Goal: Navigation & Orientation: Find specific page/section

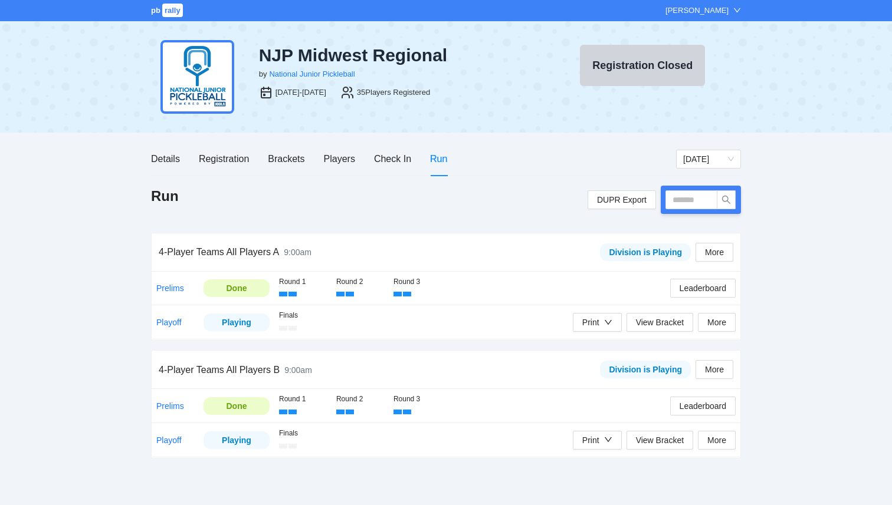
click at [150, 21] on div "pb rally [PERSON_NAME]" at bounding box center [446, 10] width 892 height 21
click at [153, 12] on span "pb" at bounding box center [155, 10] width 9 height 9
